Goal: Task Accomplishment & Management: Use online tool/utility

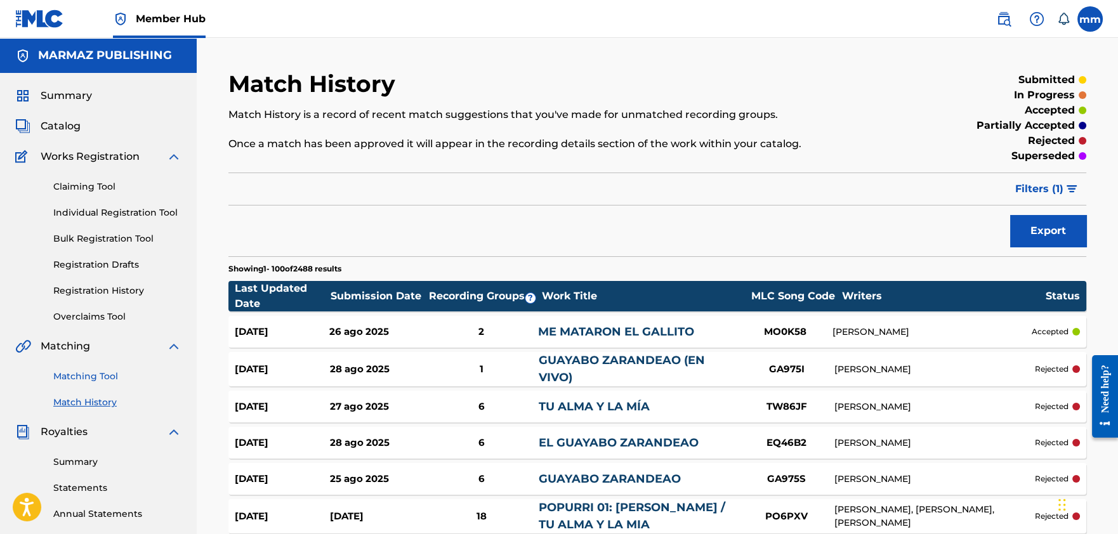
click at [65, 379] on link "Matching Tool" at bounding box center [117, 376] width 128 height 13
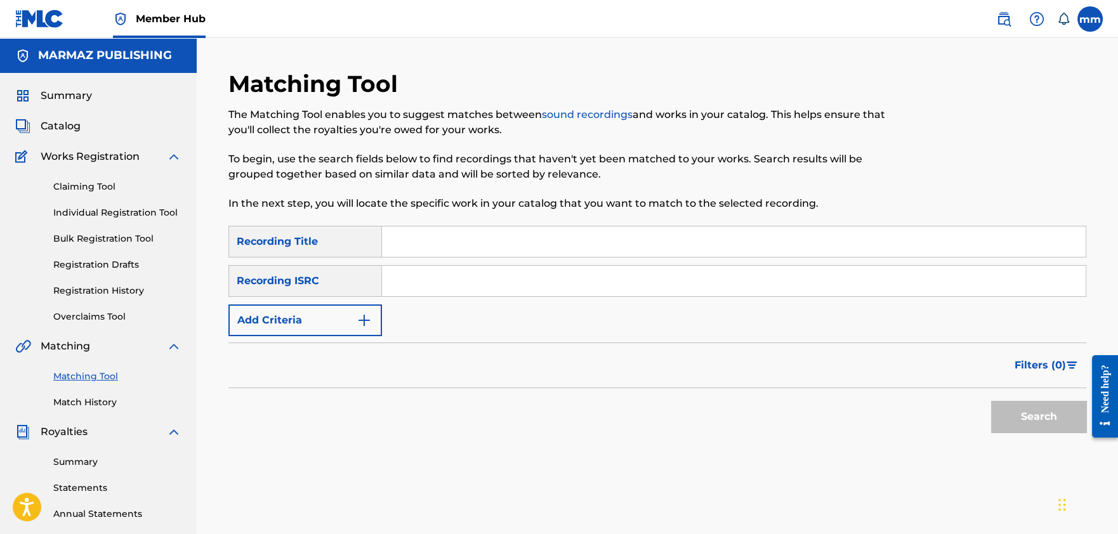
drag, startPoint x: 99, startPoint y: 374, endPoint x: 143, endPoint y: 366, distance: 44.6
click at [99, 374] on link "Matching Tool" at bounding box center [117, 376] width 128 height 13
click at [440, 233] on input "Search Form" at bounding box center [734, 242] width 704 height 30
type input "predestinacion"
click at [1024, 426] on button "Search" at bounding box center [1038, 417] width 95 height 32
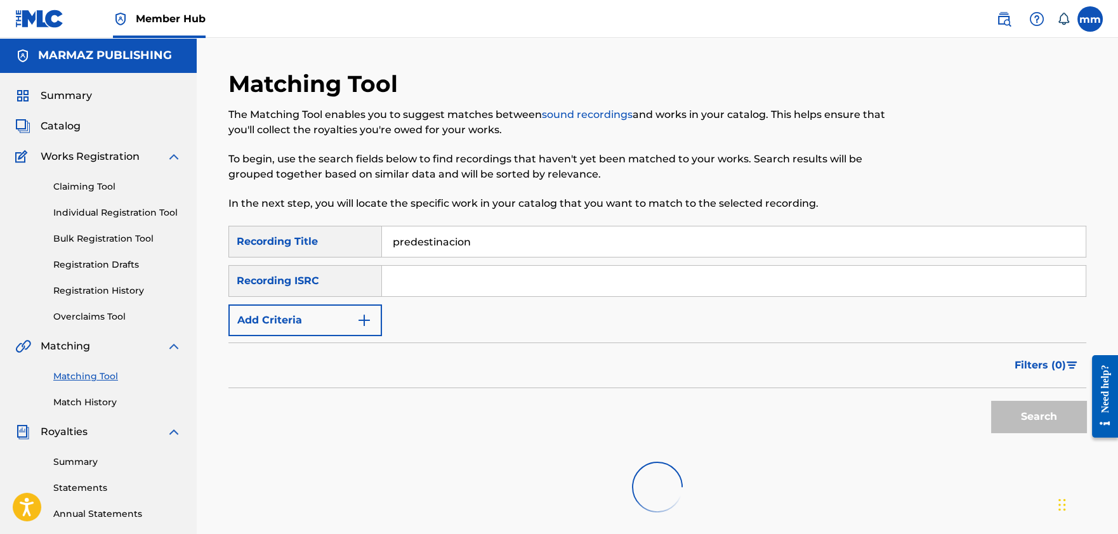
scroll to position [95, 0]
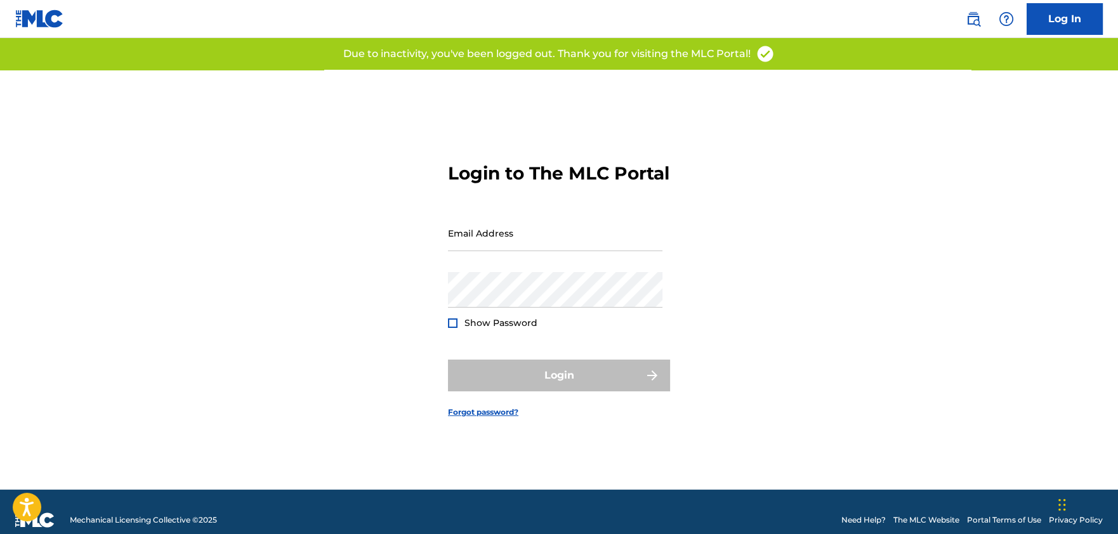
click at [567, 230] on input "Email Address" at bounding box center [555, 233] width 215 height 36
click at [572, 249] on input "Email Address" at bounding box center [555, 233] width 215 height 36
type input "[EMAIL_ADDRESS][PERSON_NAME][DOMAIN_NAME]"
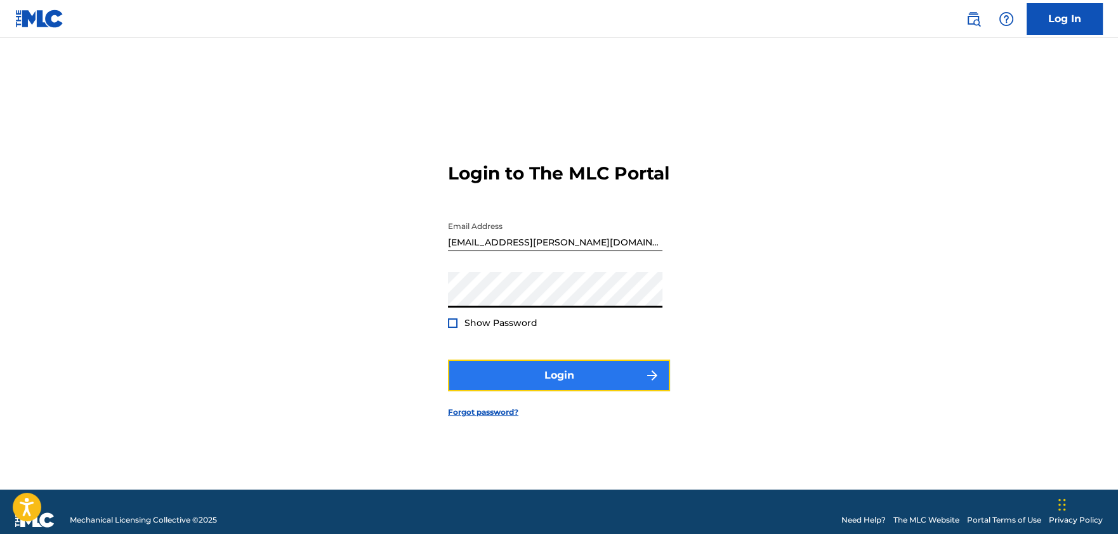
click at [597, 385] on button "Login" at bounding box center [559, 376] width 222 height 32
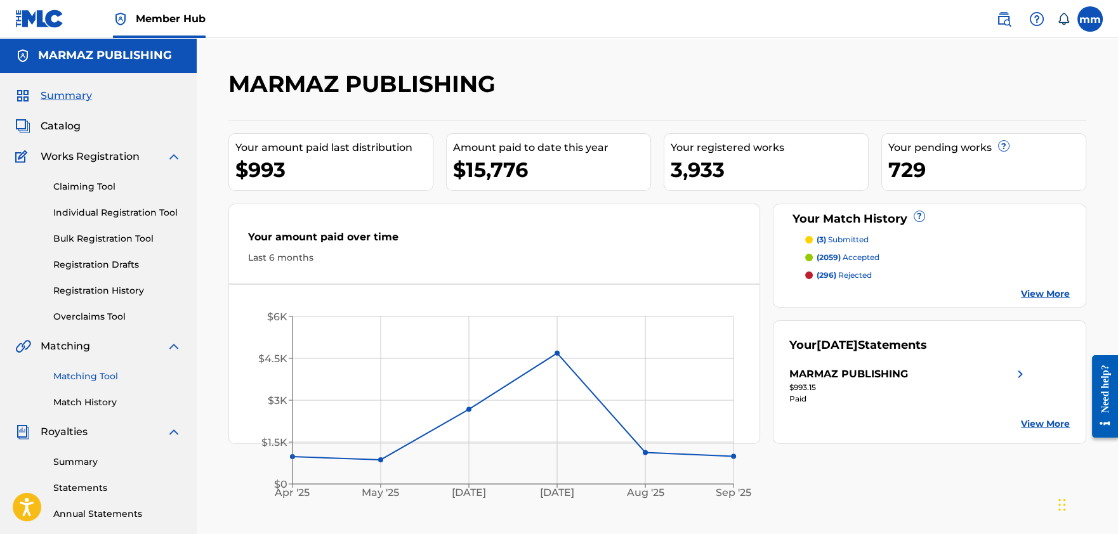
click at [93, 376] on link "Matching Tool" at bounding box center [117, 376] width 128 height 13
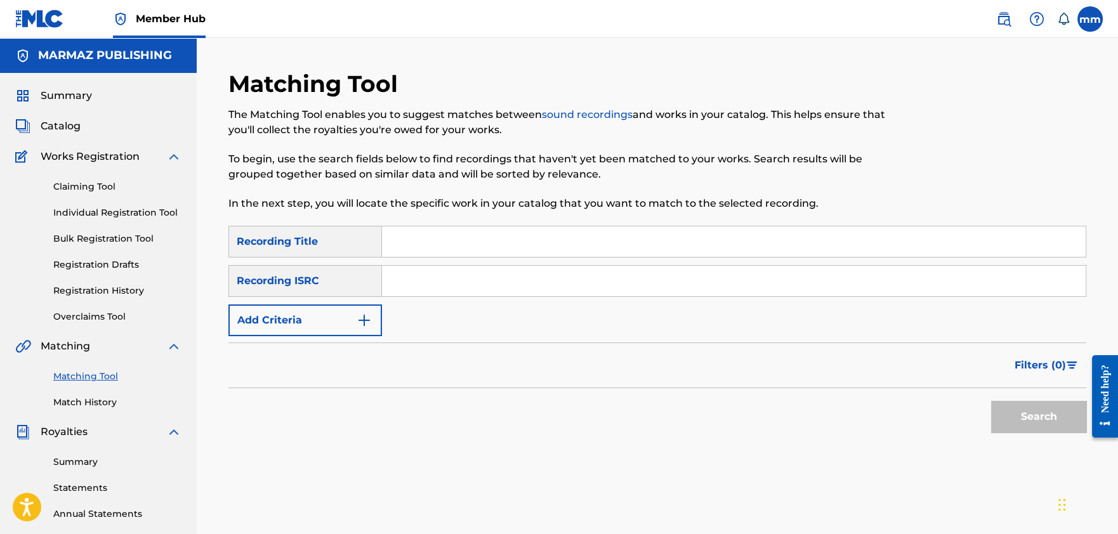
click at [433, 244] on input "Search Form" at bounding box center [734, 242] width 704 height 30
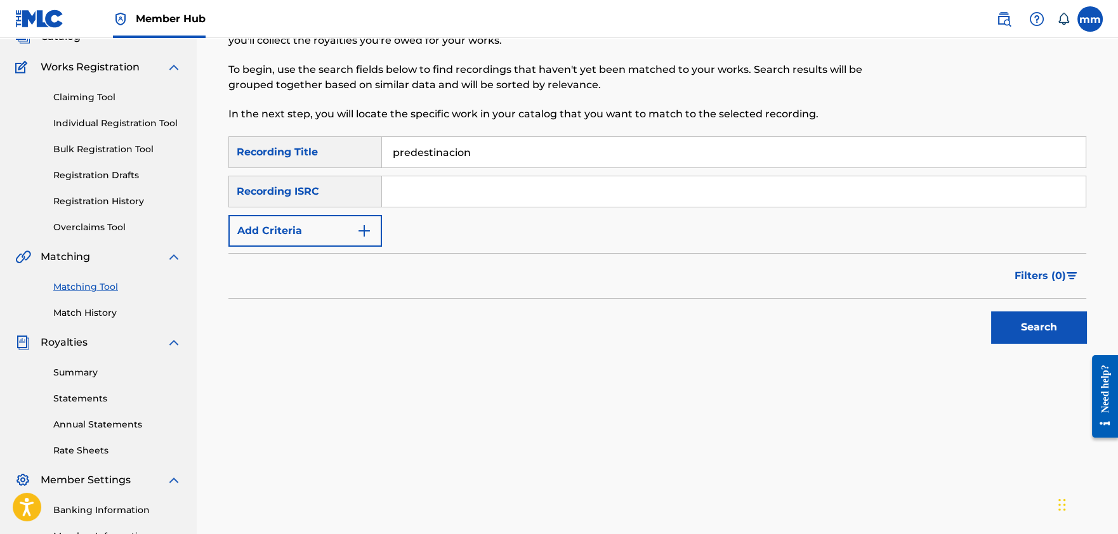
scroll to position [129, 0]
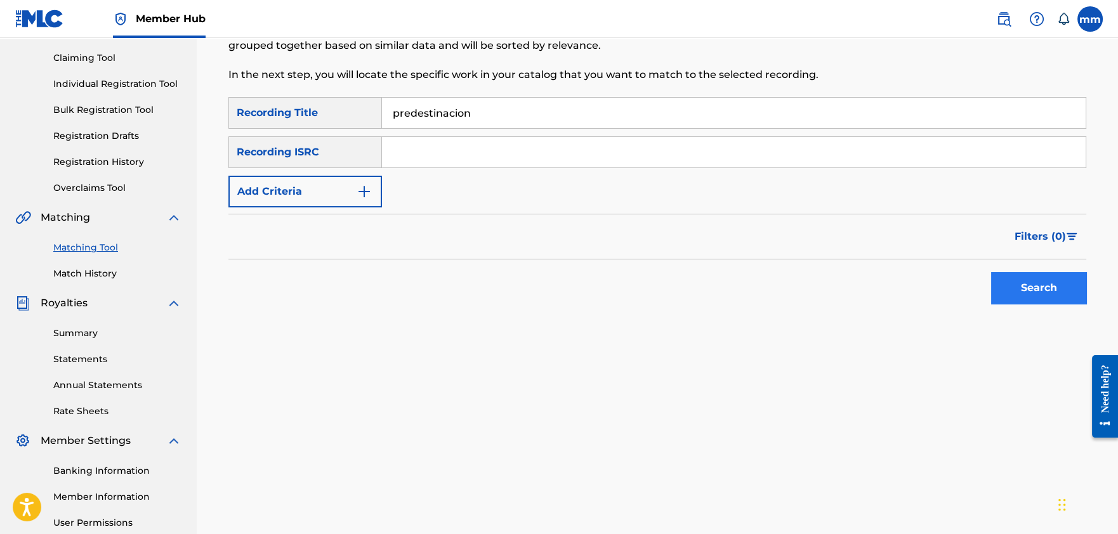
type input "predestinacion"
click at [1004, 282] on button "Search" at bounding box center [1038, 288] width 95 height 32
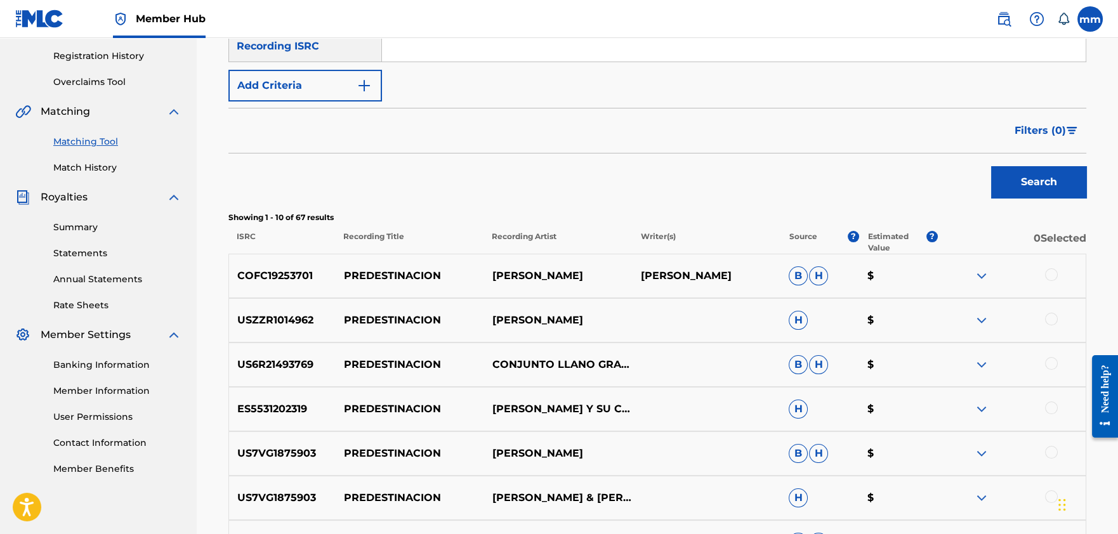
scroll to position [234, 0]
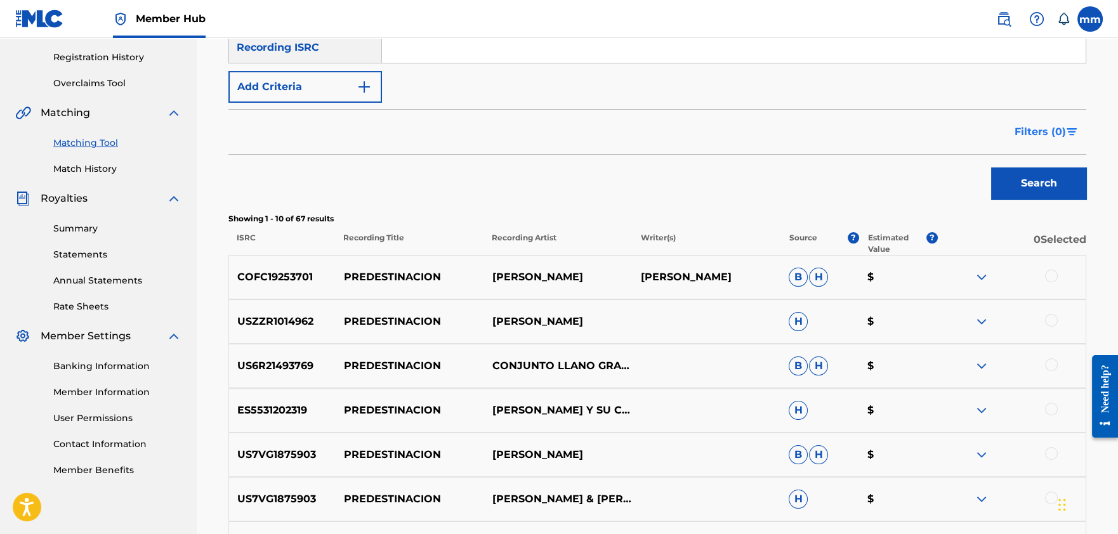
click at [1039, 133] on span "Filters ( 0 )" at bounding box center [1040, 131] width 51 height 15
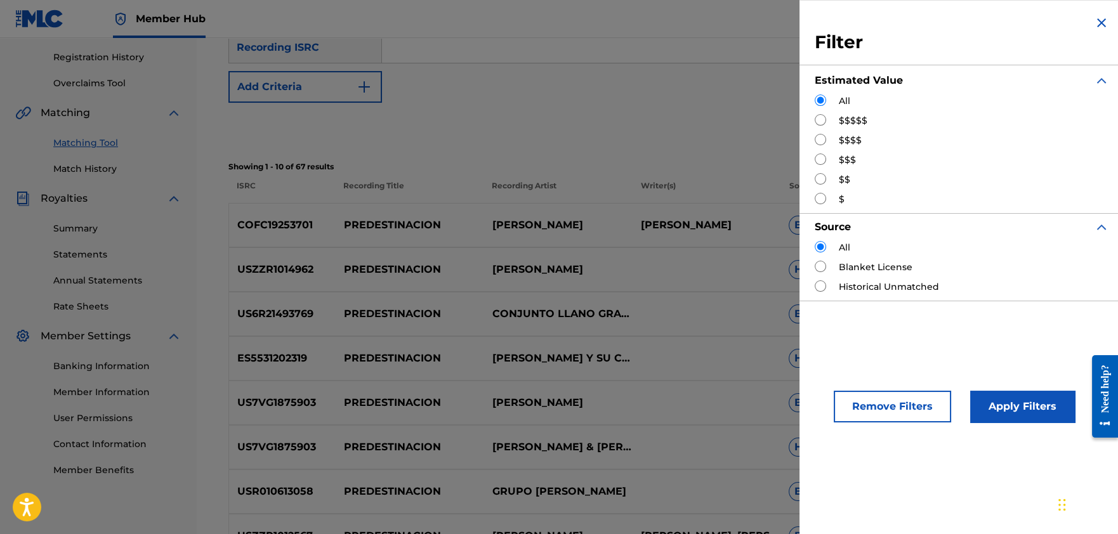
click at [823, 179] on input "Search Form" at bounding box center [820, 178] width 11 height 11
radio input "true"
click at [993, 418] on button "Apply Filters" at bounding box center [1023, 407] width 105 height 32
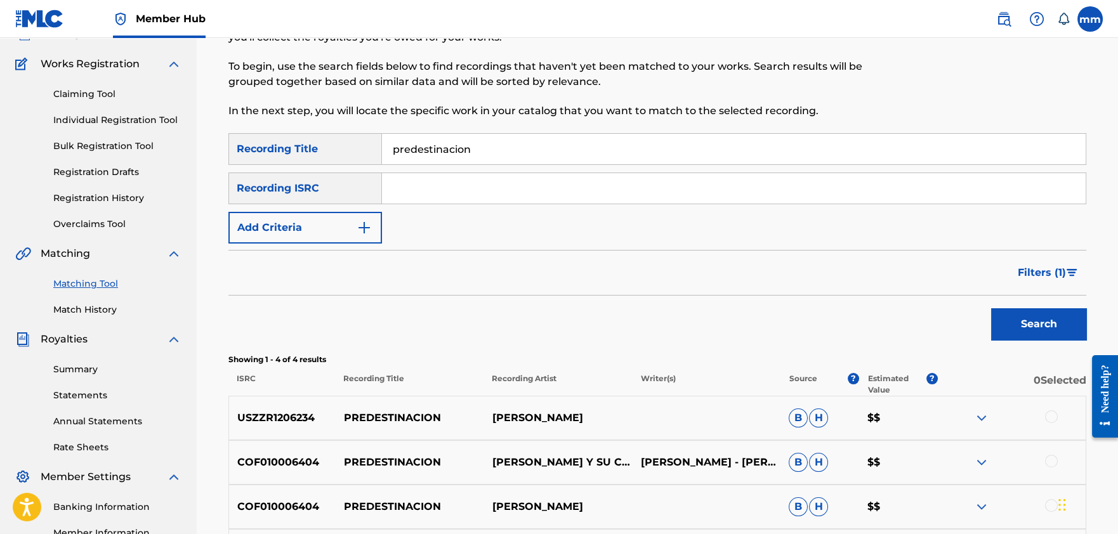
click at [525, 159] on input "predestinacion" at bounding box center [734, 149] width 704 height 30
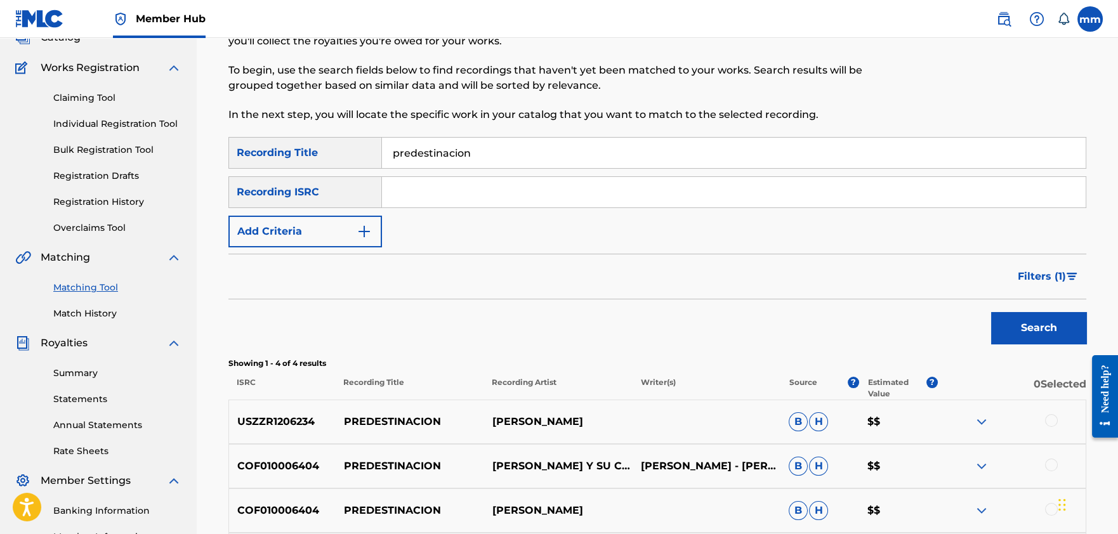
scroll to position [89, 0]
click at [412, 151] on input "predestinacion" at bounding box center [734, 152] width 704 height 30
type input "predestinación"
click at [1082, 338] on button "Search" at bounding box center [1038, 328] width 95 height 32
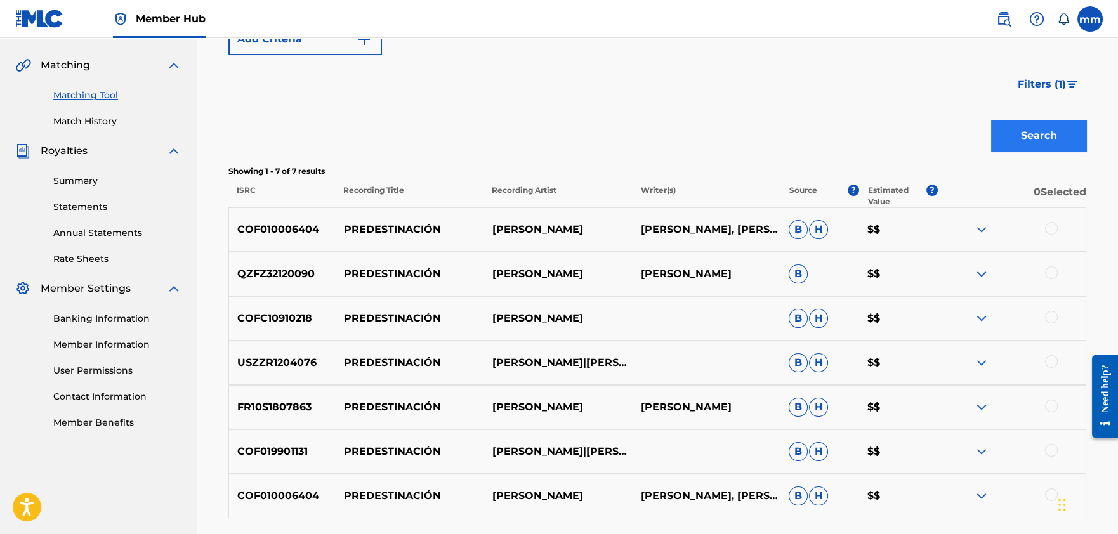
scroll to position [278, 0]
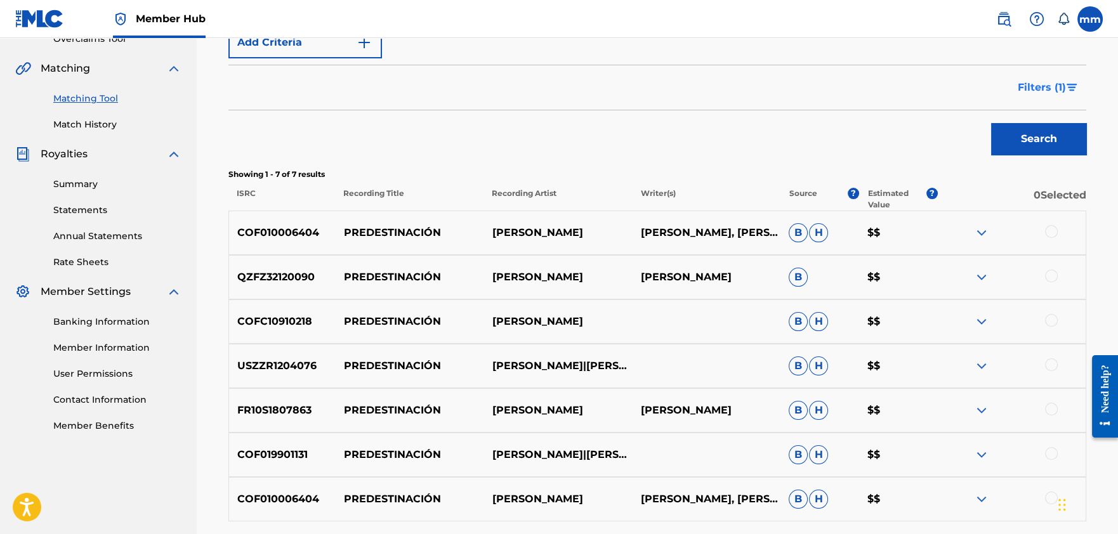
click at [1078, 88] on button "Filters ( 1 )" at bounding box center [1049, 88] width 76 height 32
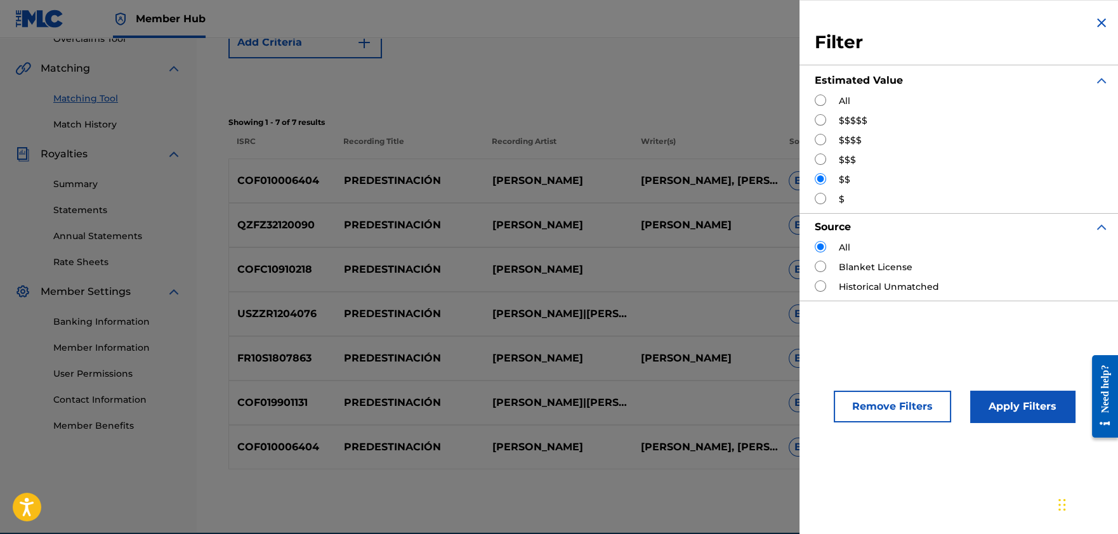
click at [815, 126] on div "$$$$$" at bounding box center [962, 120] width 295 height 13
click at [823, 119] on input "Search Form" at bounding box center [820, 119] width 11 height 11
radio input "true"
drag, startPoint x: 1038, startPoint y: 396, endPoint x: 962, endPoint y: 349, distance: 89.5
click at [1038, 396] on button "Apply Filters" at bounding box center [1023, 407] width 105 height 32
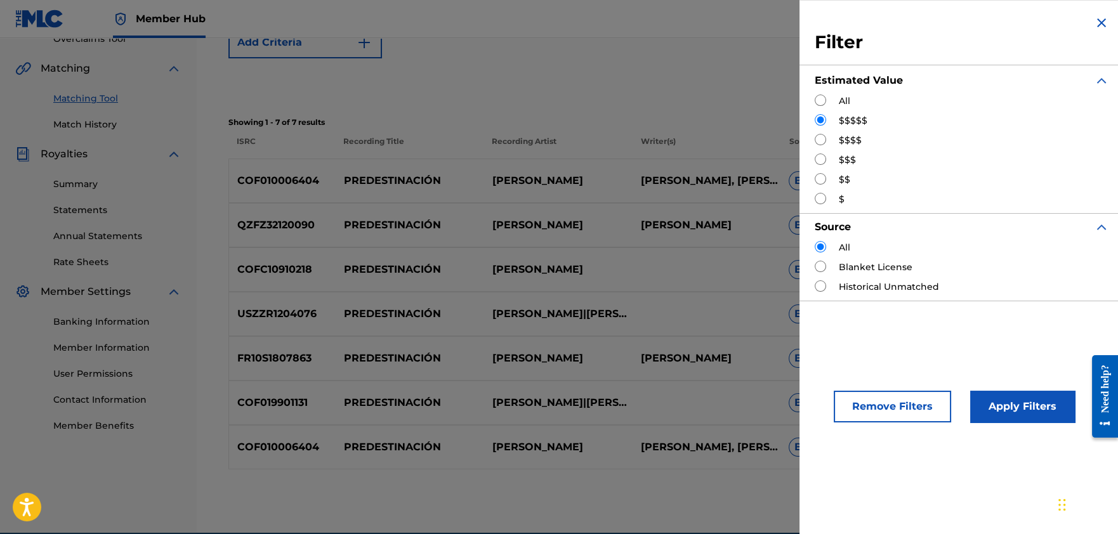
scroll to position [252, 0]
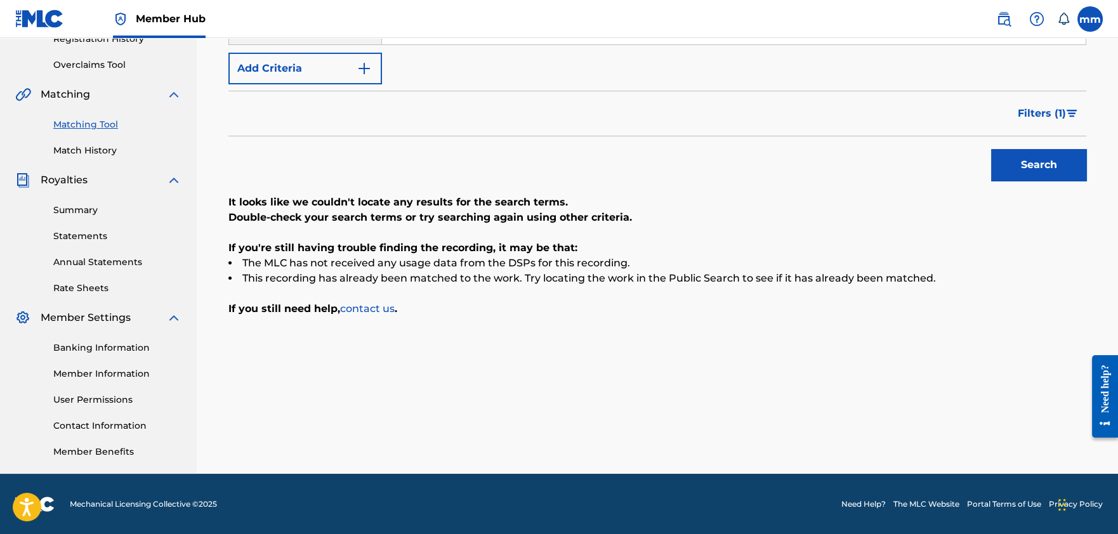
click at [706, 134] on div "Filters ( 1 )" at bounding box center [658, 114] width 858 height 46
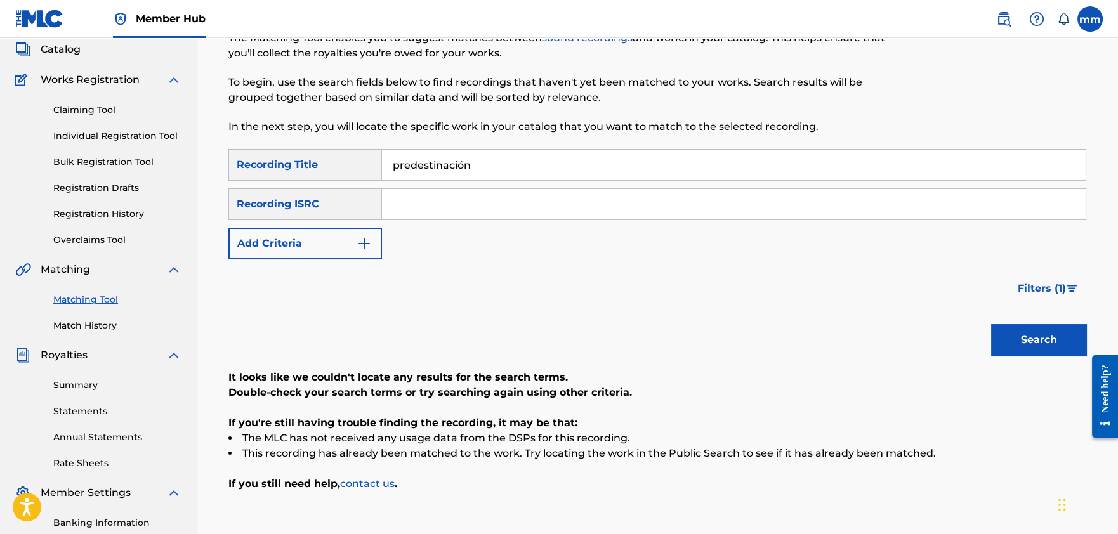
scroll to position [96, 0]
